Goal: Task Accomplishment & Management: Manage account settings

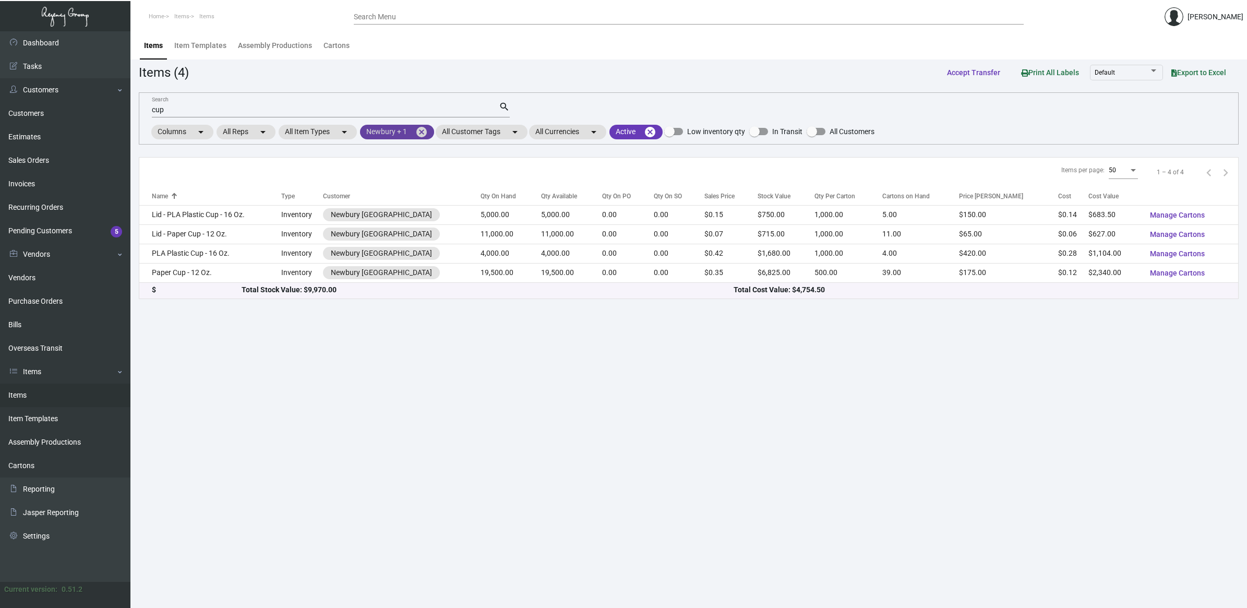
drag, startPoint x: 421, startPoint y: 129, endPoint x: 407, endPoint y: 133, distance: 14.2
click at [421, 129] on mat-icon "cancel" at bounding box center [421, 132] width 13 height 13
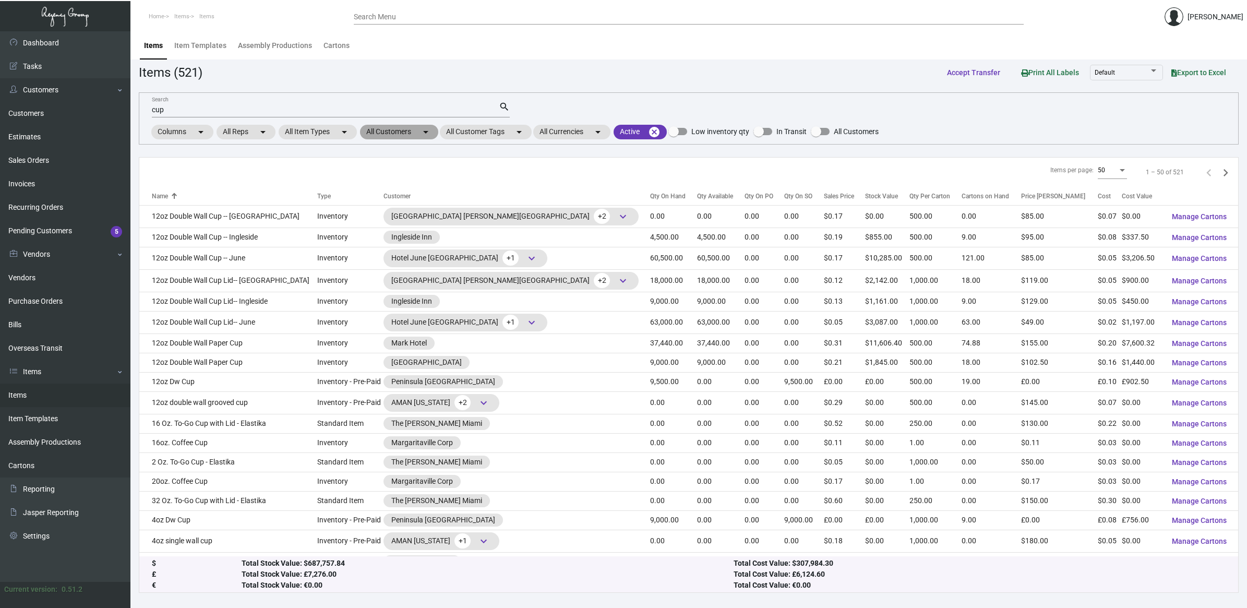
click at [413, 130] on mat-chip "All Customers arrow_drop_down" at bounding box center [399, 132] width 78 height 15
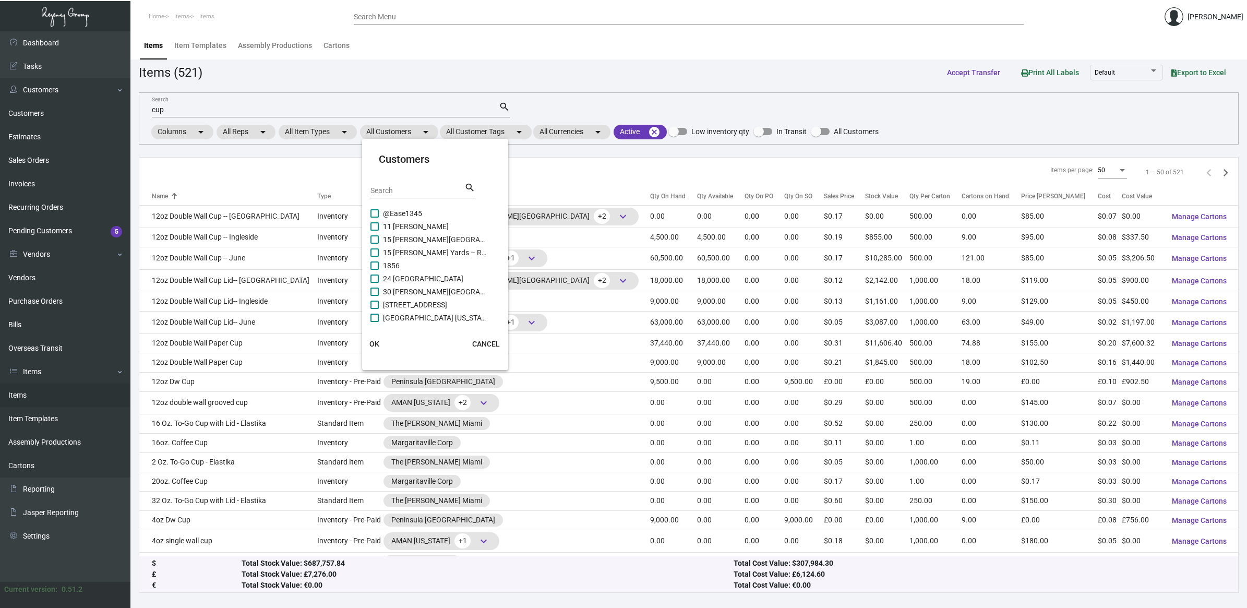
drag, startPoint x: 407, startPoint y: 188, endPoint x: 407, endPoint y: 194, distance: 5.8
click at [407, 190] on input "Search" at bounding box center [417, 191] width 94 height 8
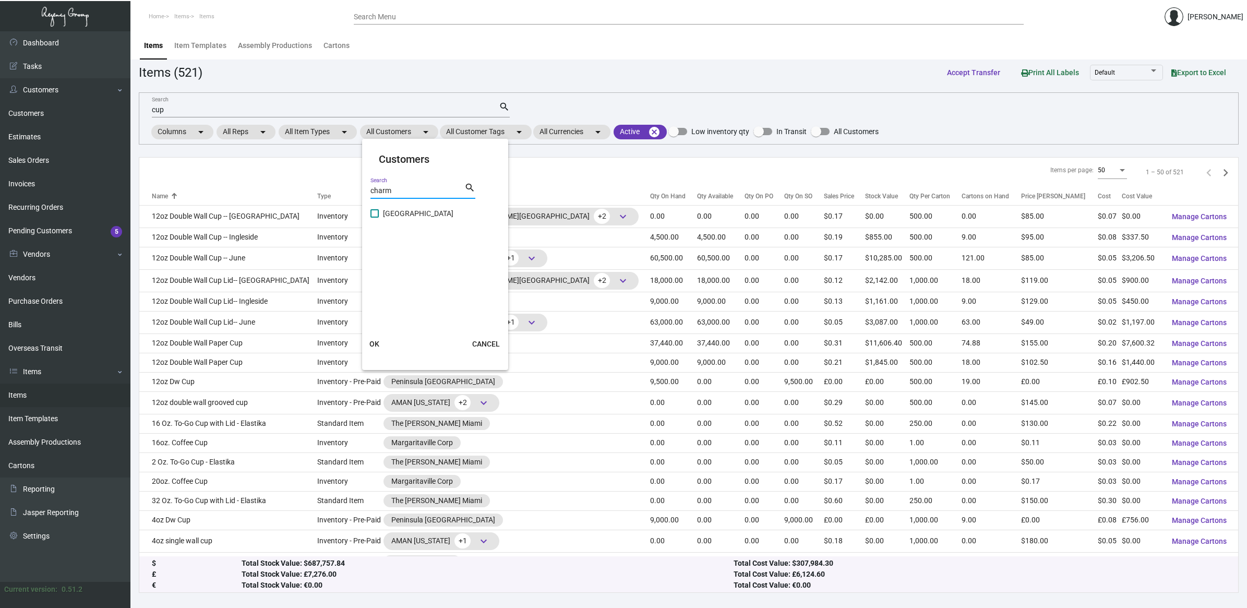
type input "charm"
click at [408, 212] on span "[GEOGRAPHIC_DATA]" at bounding box center [435, 213] width 104 height 13
click at [375, 218] on input "[GEOGRAPHIC_DATA]" at bounding box center [374, 218] width 1 height 1
checkbox input "true"
click at [376, 344] on span "OK" at bounding box center [374, 344] width 10 height 8
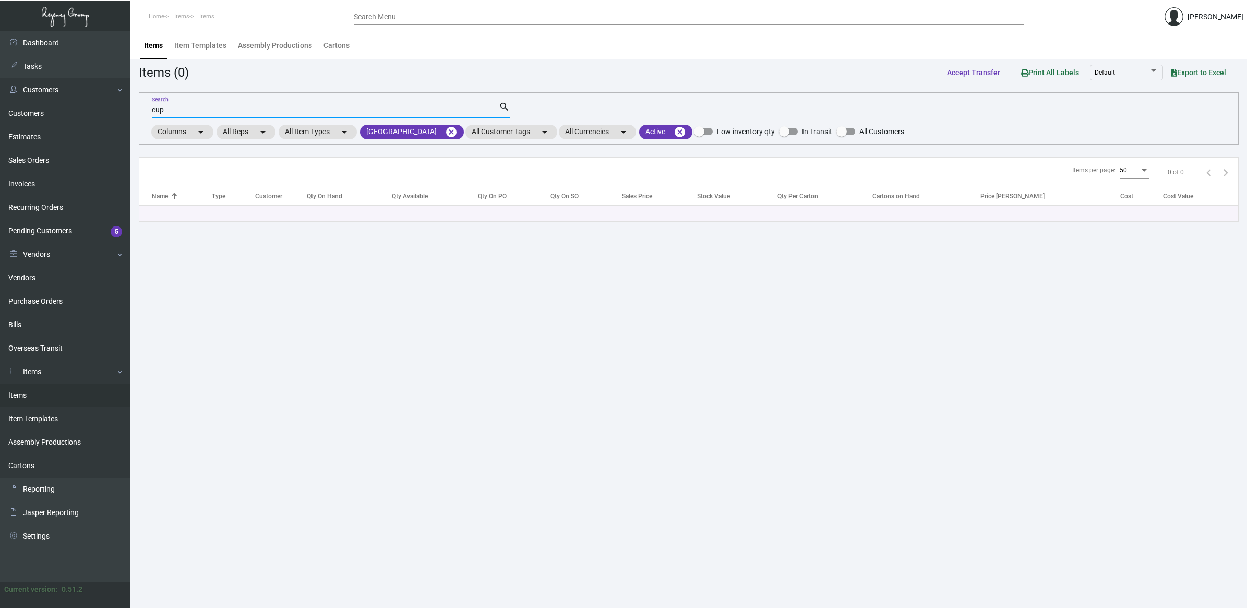
drag, startPoint x: 376, startPoint y: 344, endPoint x: 235, endPoint y: 111, distance: 272.6
click at [235, 111] on input "cup" at bounding box center [325, 110] width 347 height 8
click at [183, 104] on div "cup Search" at bounding box center [325, 109] width 347 height 16
click at [173, 112] on input "cup" at bounding box center [325, 110] width 347 height 8
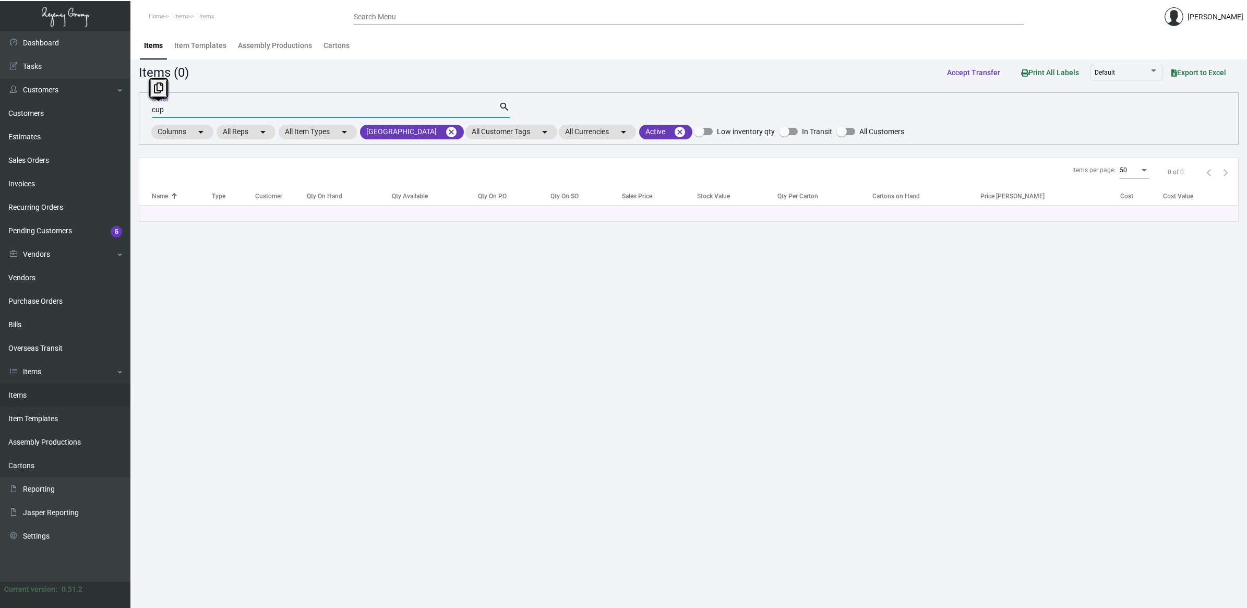
click at [173, 112] on input "cup" at bounding box center [325, 110] width 347 height 8
click at [460, 478] on main "Items Item Templates Assembly Productions Cartons Items (0) Accept Transfer Pri…" at bounding box center [688, 319] width 1116 height 576
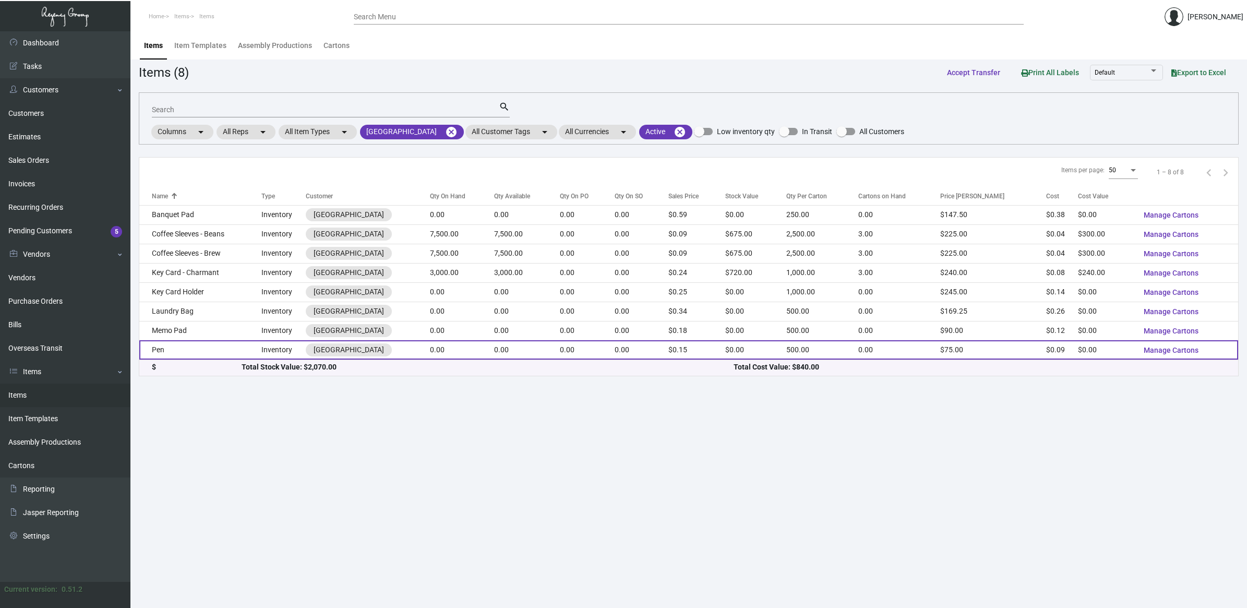
click at [196, 347] on td "Pen" at bounding box center [200, 349] width 122 height 19
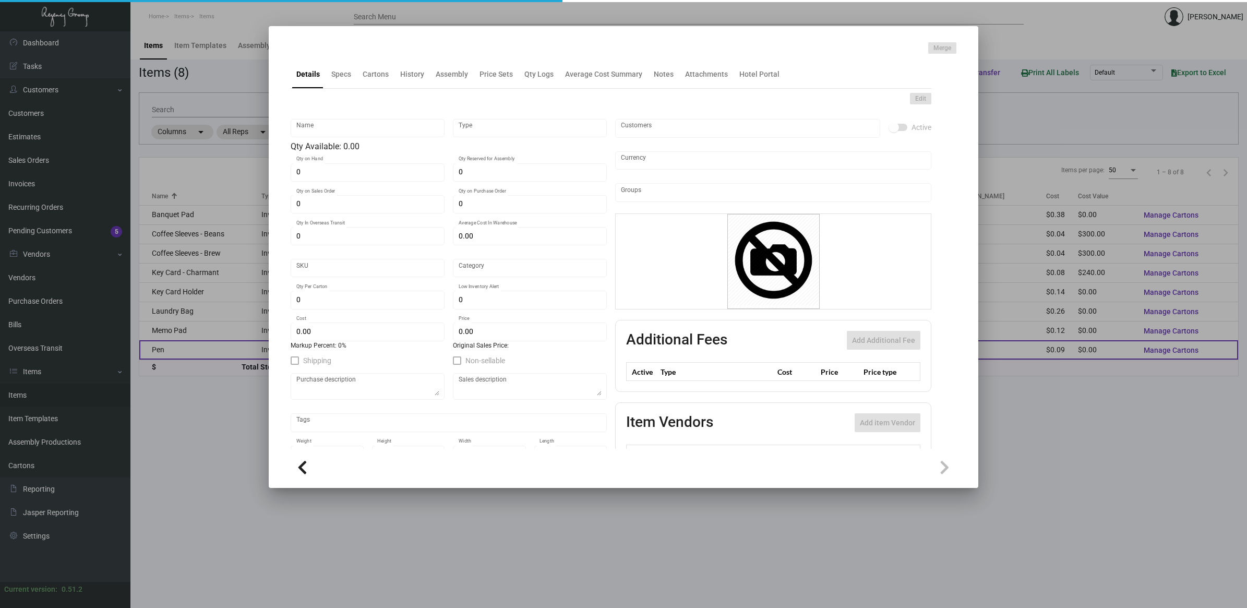
type input "Pen"
type input "Inventory"
type input "$ 0.09"
type input "923"
type input "Standard"
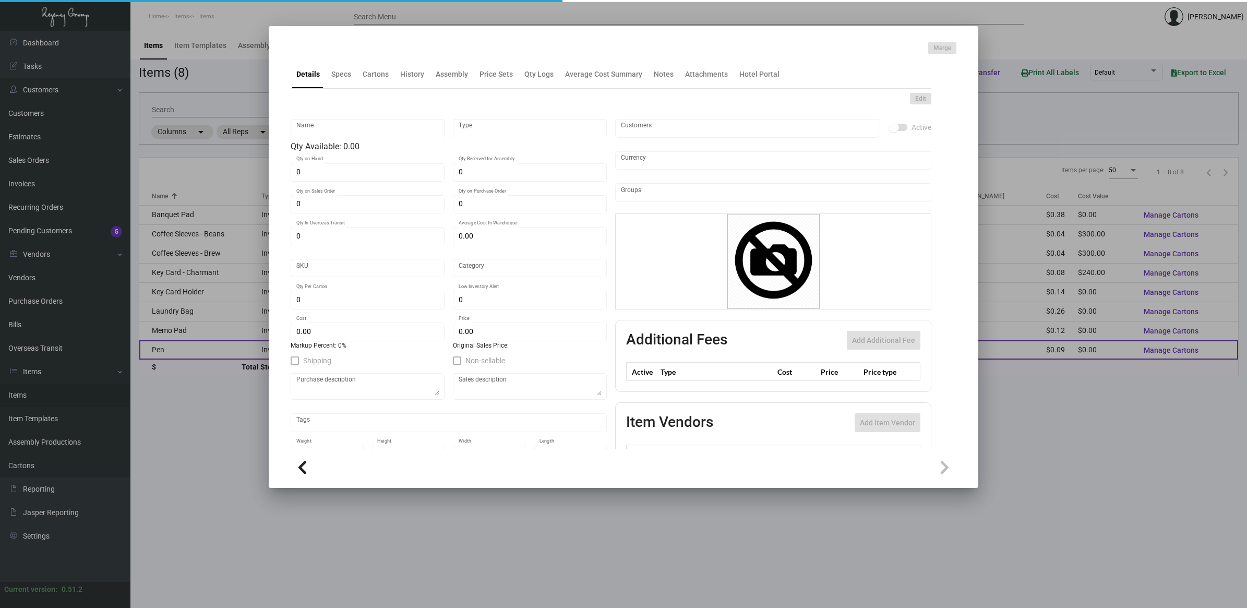
type input "500"
type input "1,000"
type input "$ 0.09"
type input "$ 0.15"
type textarea "Pen: Standard plastic pen; 1 color, 1 location; **packed per 500"
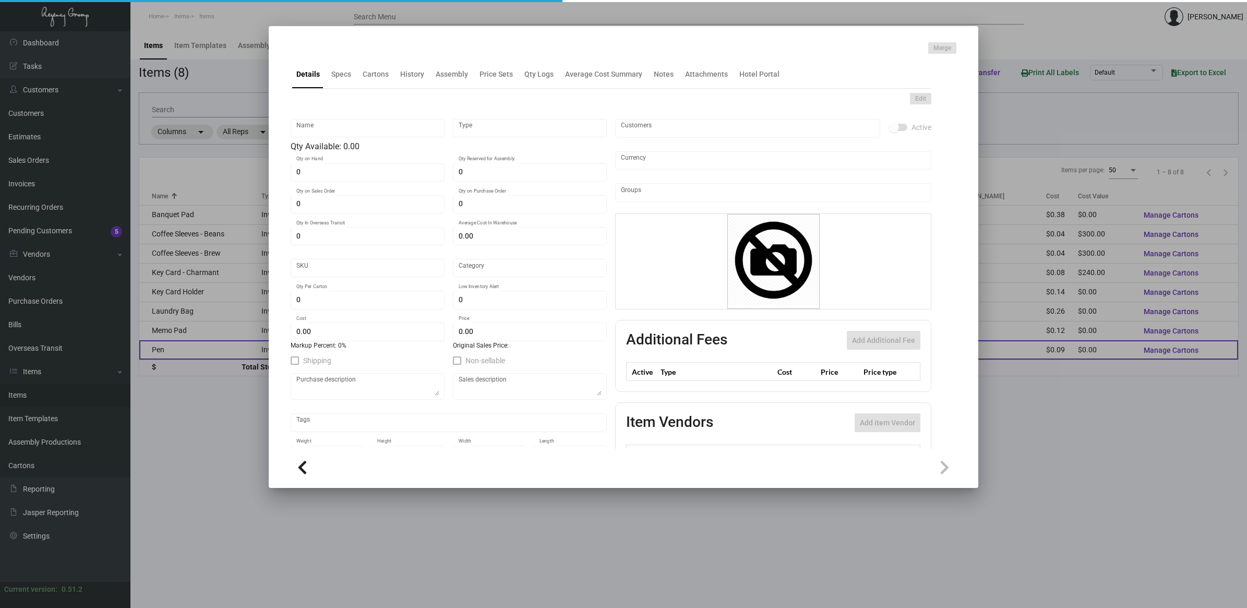
type textarea "Pen: Standard plastic pen 1 color, 1 location"
checkbox input "true"
type input "United States Dollar $"
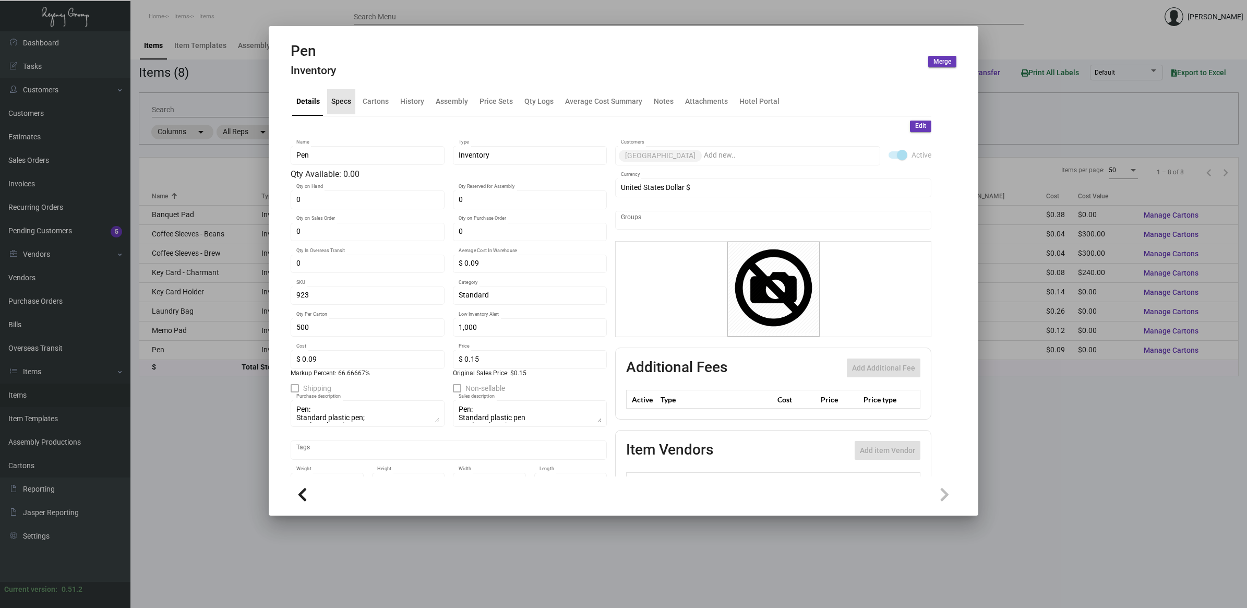
click at [334, 103] on div "Specs" at bounding box center [341, 101] width 20 height 11
